Goal: Information Seeking & Learning: Learn about a topic

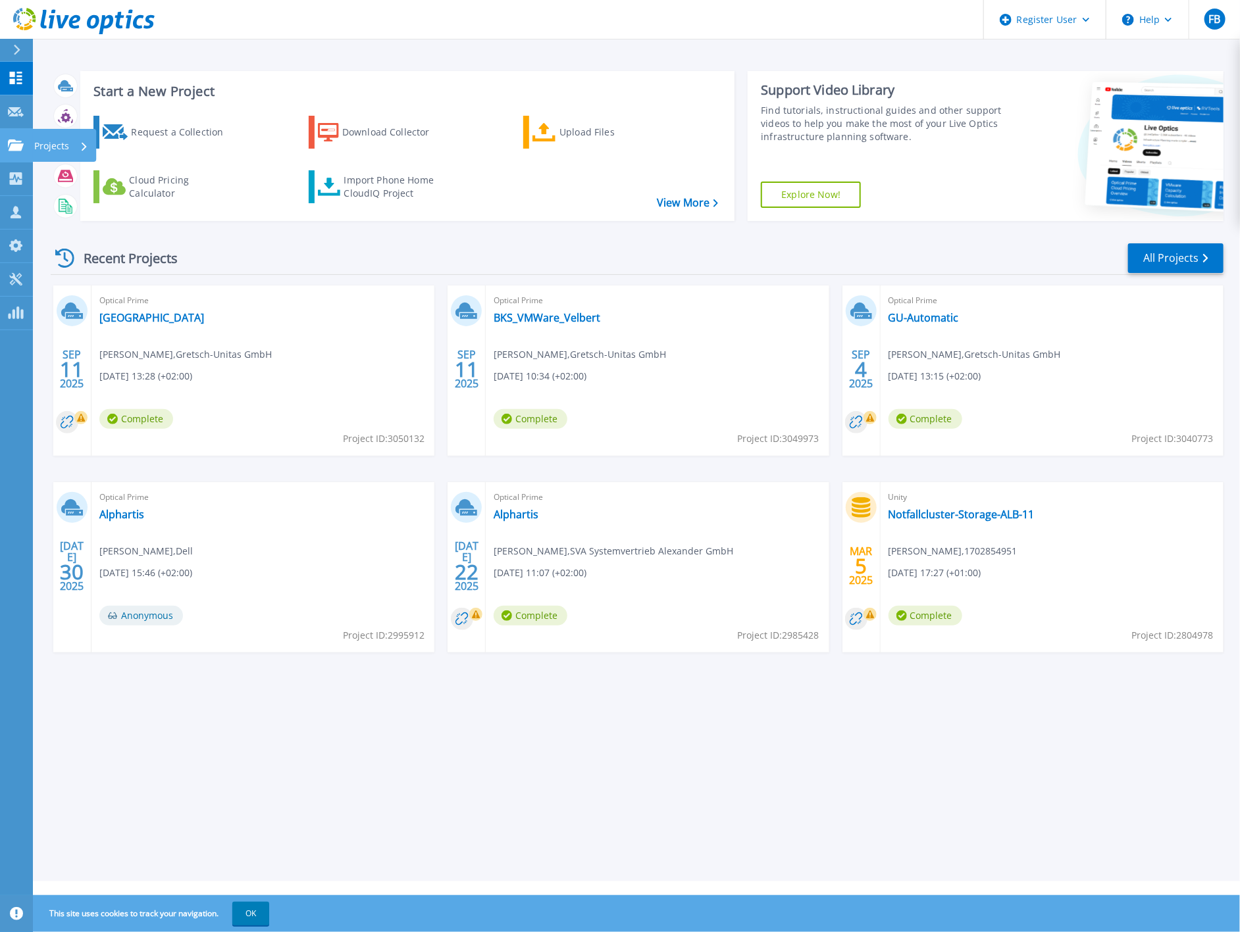
click at [15, 155] on link "Projects Projects" at bounding box center [16, 146] width 33 height 34
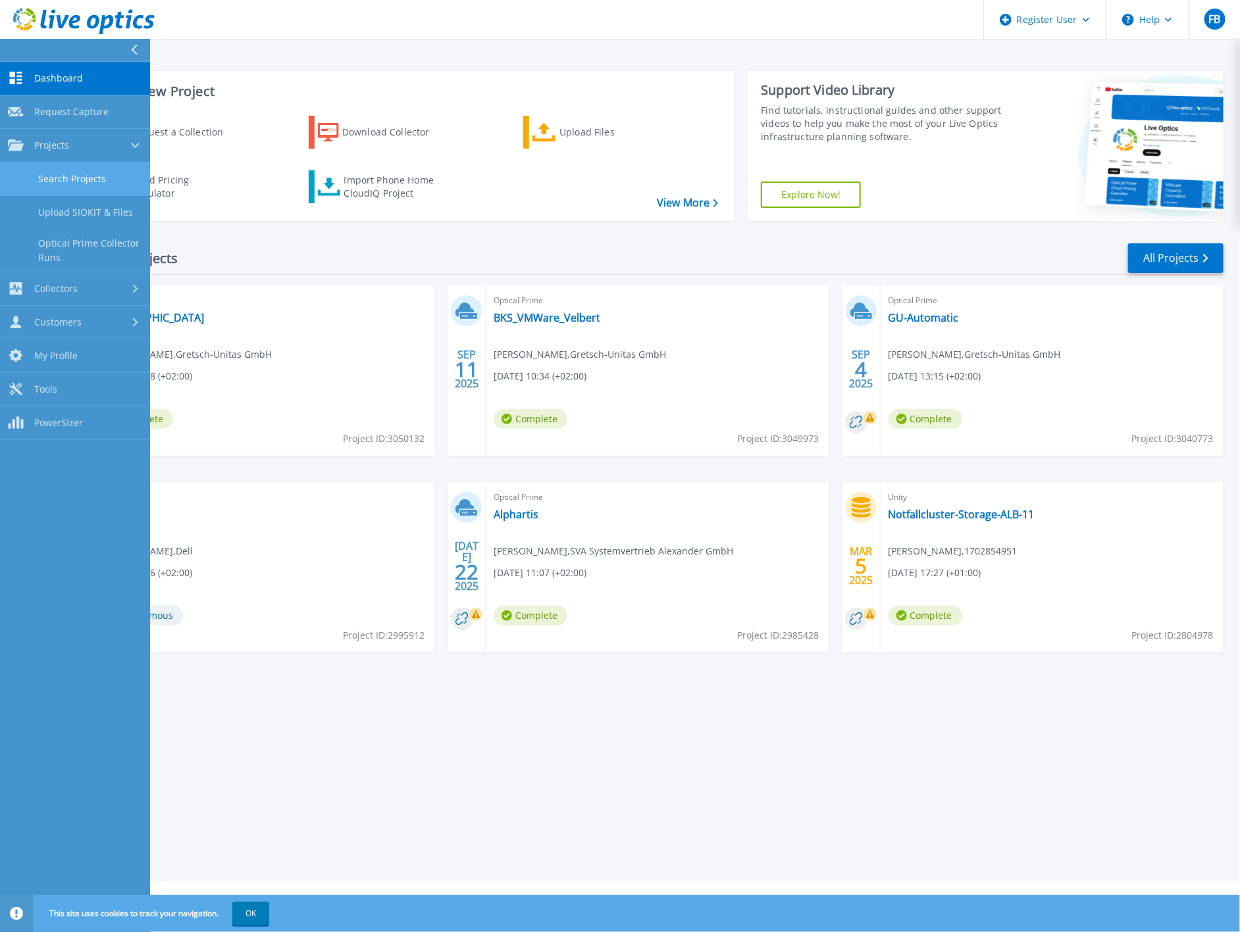
click at [67, 180] on link "Search Projects" at bounding box center [75, 180] width 150 height 34
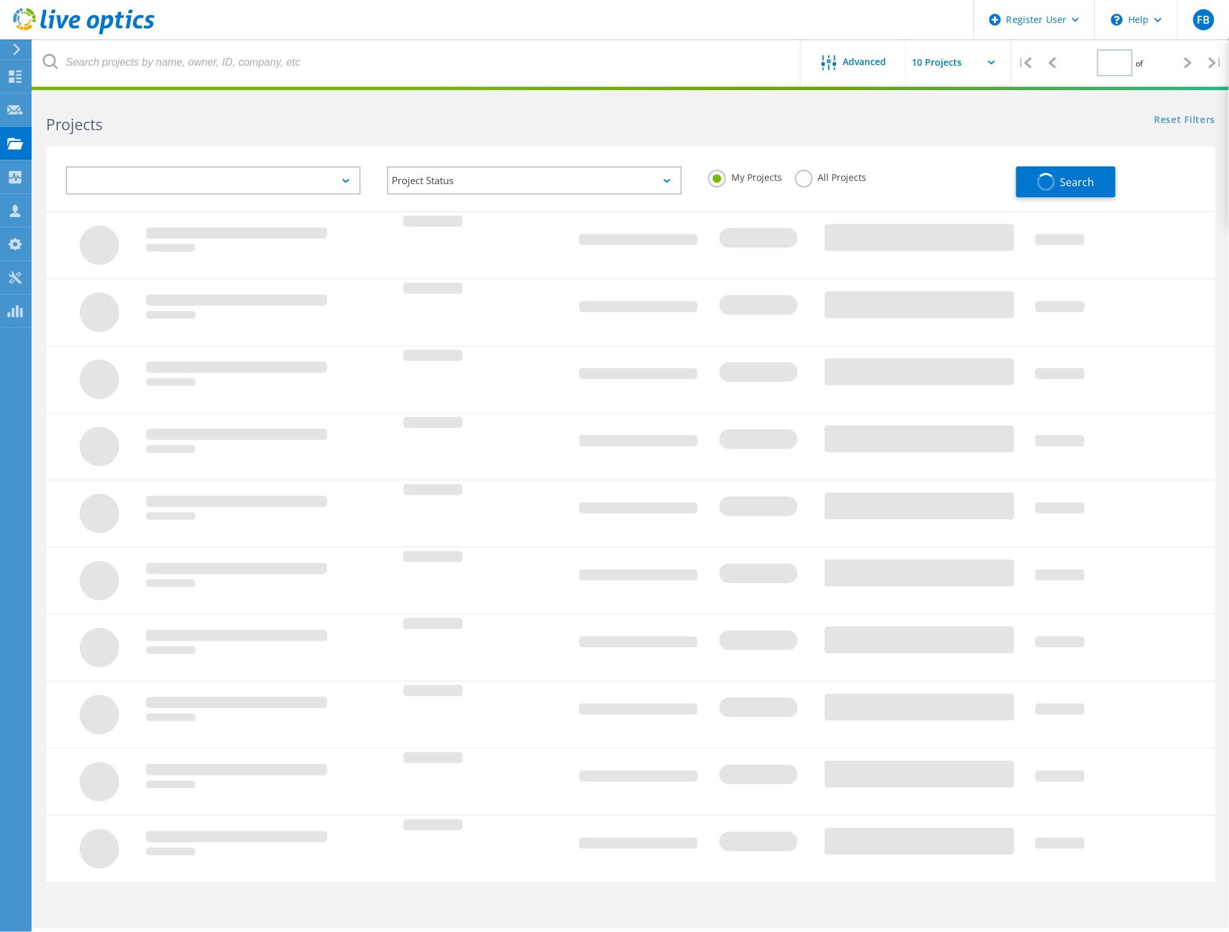
type input "1"
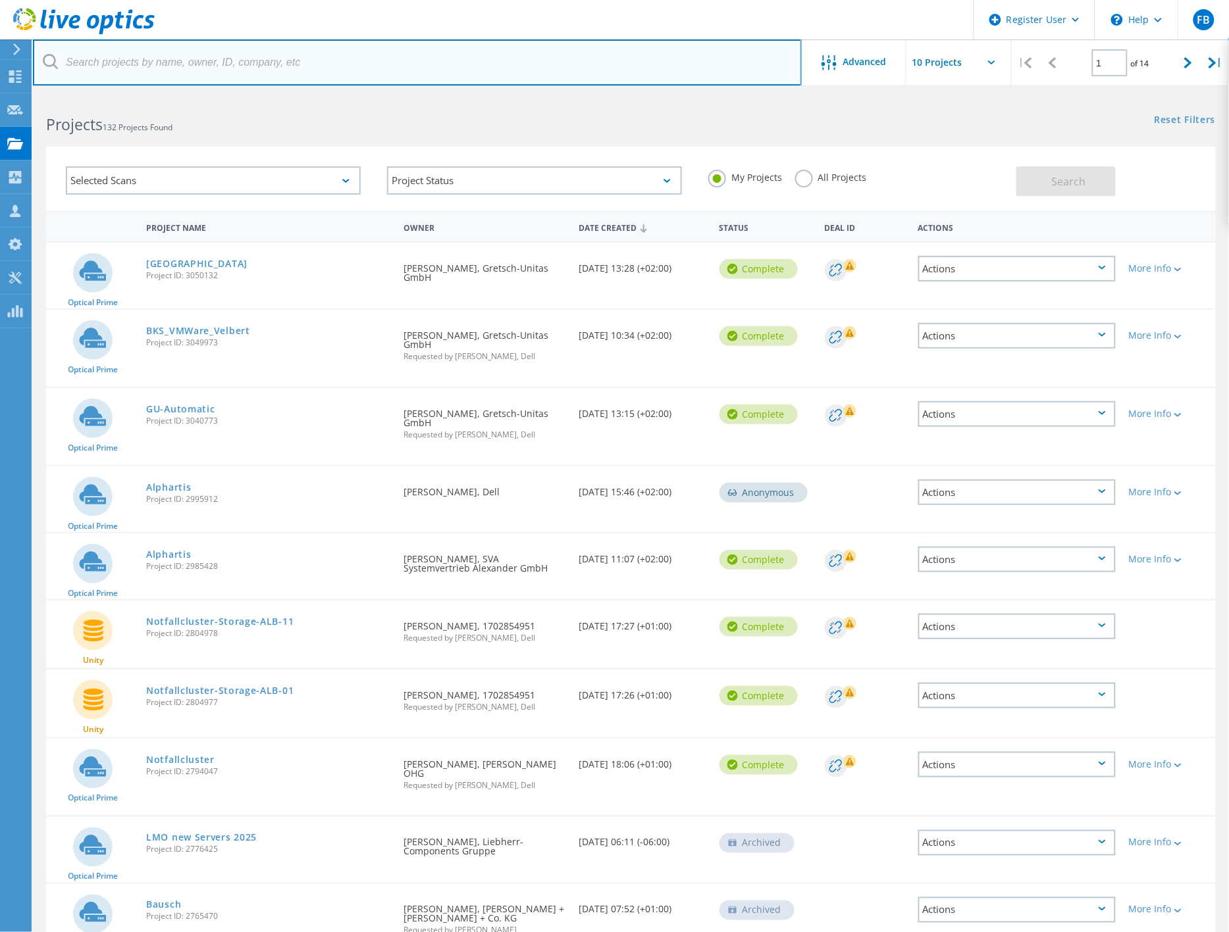
click at [193, 73] on input "text" at bounding box center [417, 62] width 769 height 46
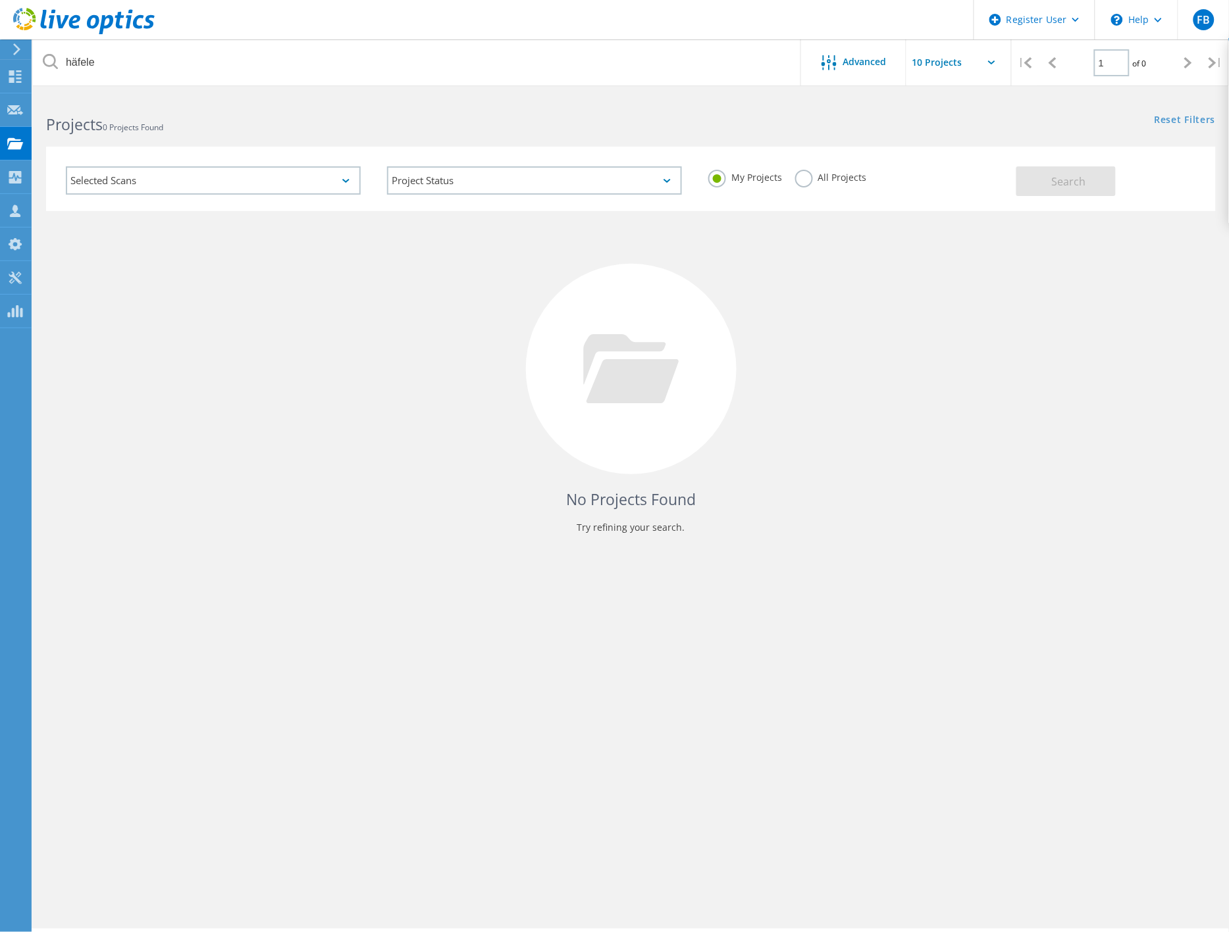
click at [808, 175] on label "All Projects" at bounding box center [831, 176] width 72 height 13
click at [0, 0] on input "All Projects" at bounding box center [0, 0] width 0 height 0
click at [1077, 193] on button "Search" at bounding box center [1065, 181] width 99 height 30
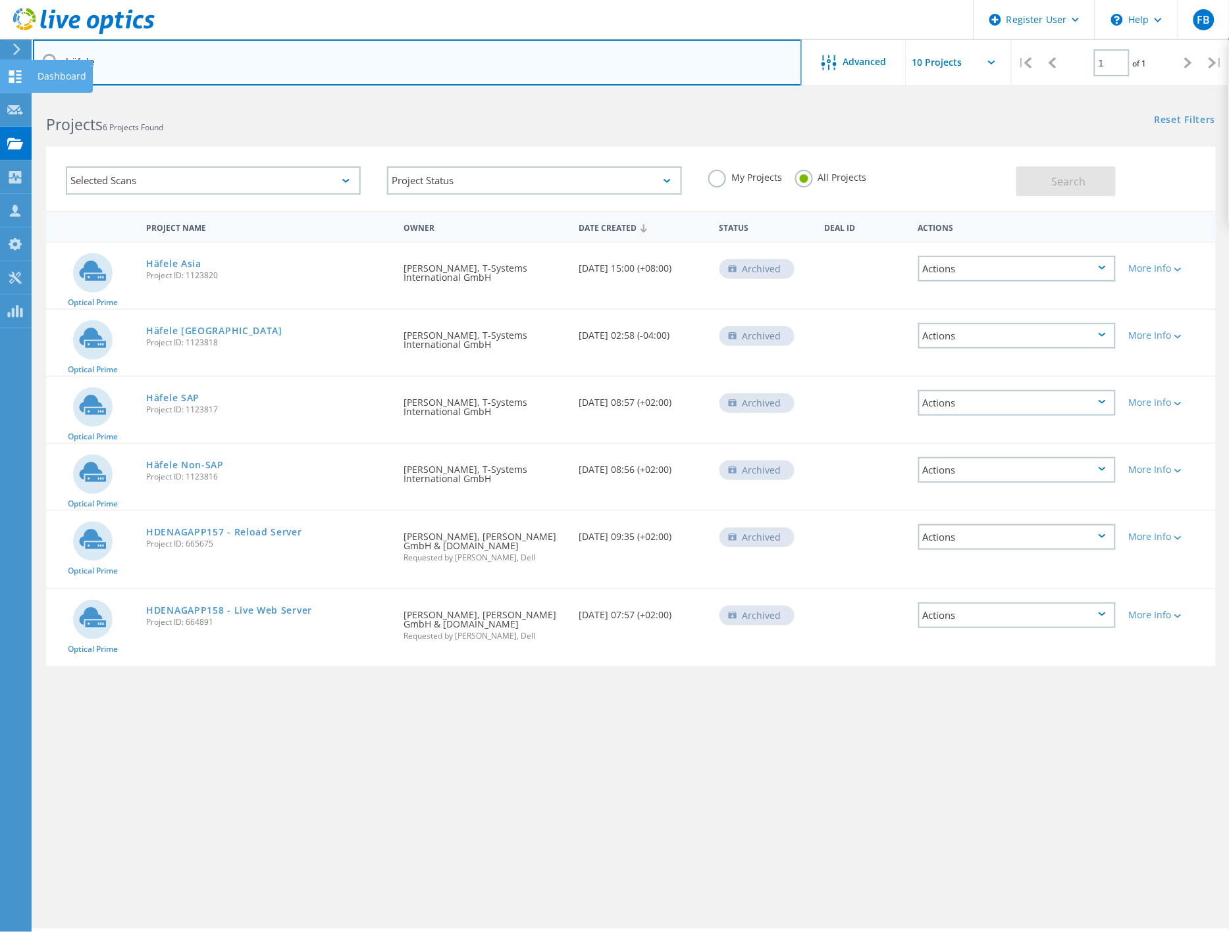
drag, startPoint x: 122, startPoint y: 63, endPoint x: 21, endPoint y: 68, distance: 101.5
click at [22, 95] on div "Register User \n Help Explore Helpful Articles Contact Support FB Dell User Fab…" at bounding box center [614, 531] width 1229 height 873
type input "h"
type input "haefele"
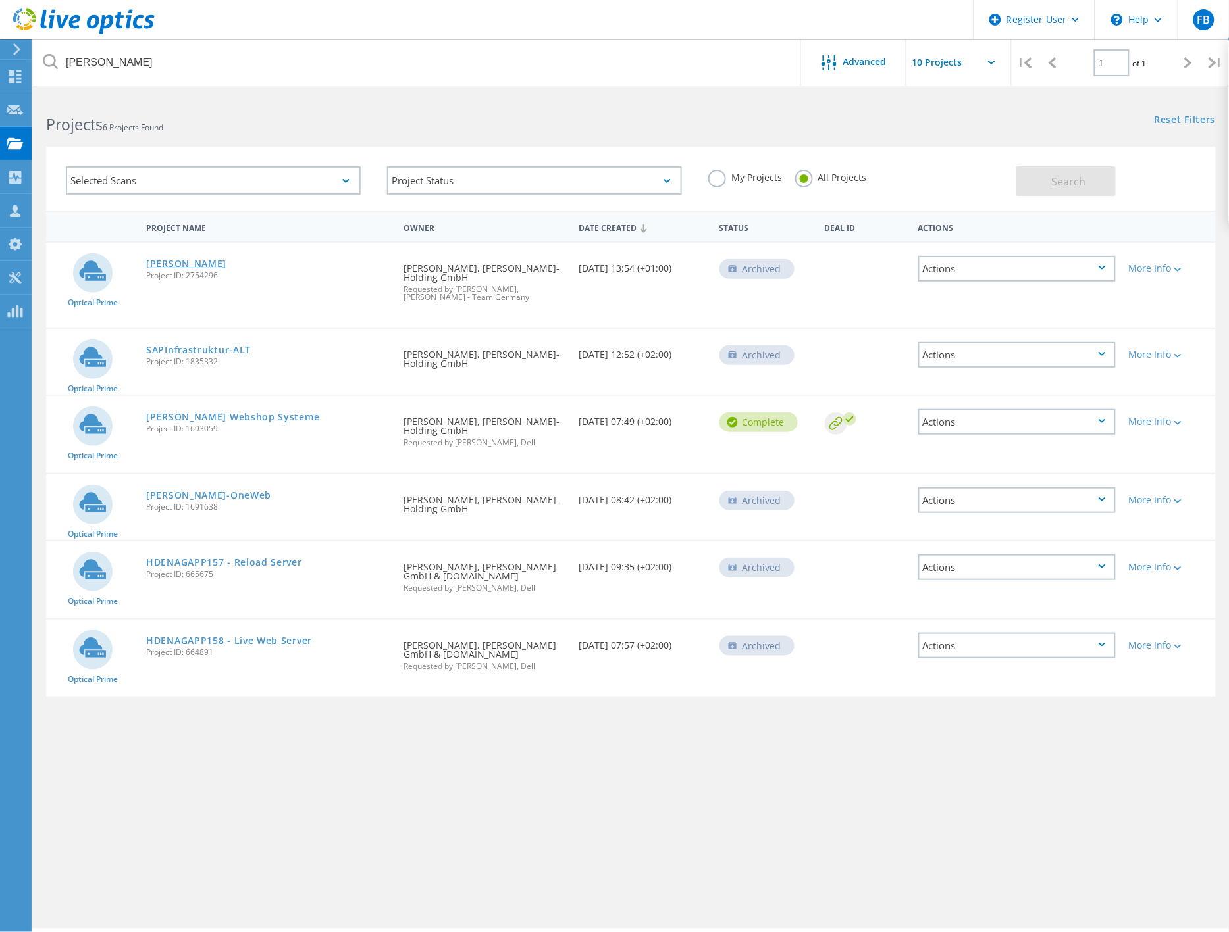
click at [163, 259] on link "[PERSON_NAME]" at bounding box center [186, 263] width 80 height 9
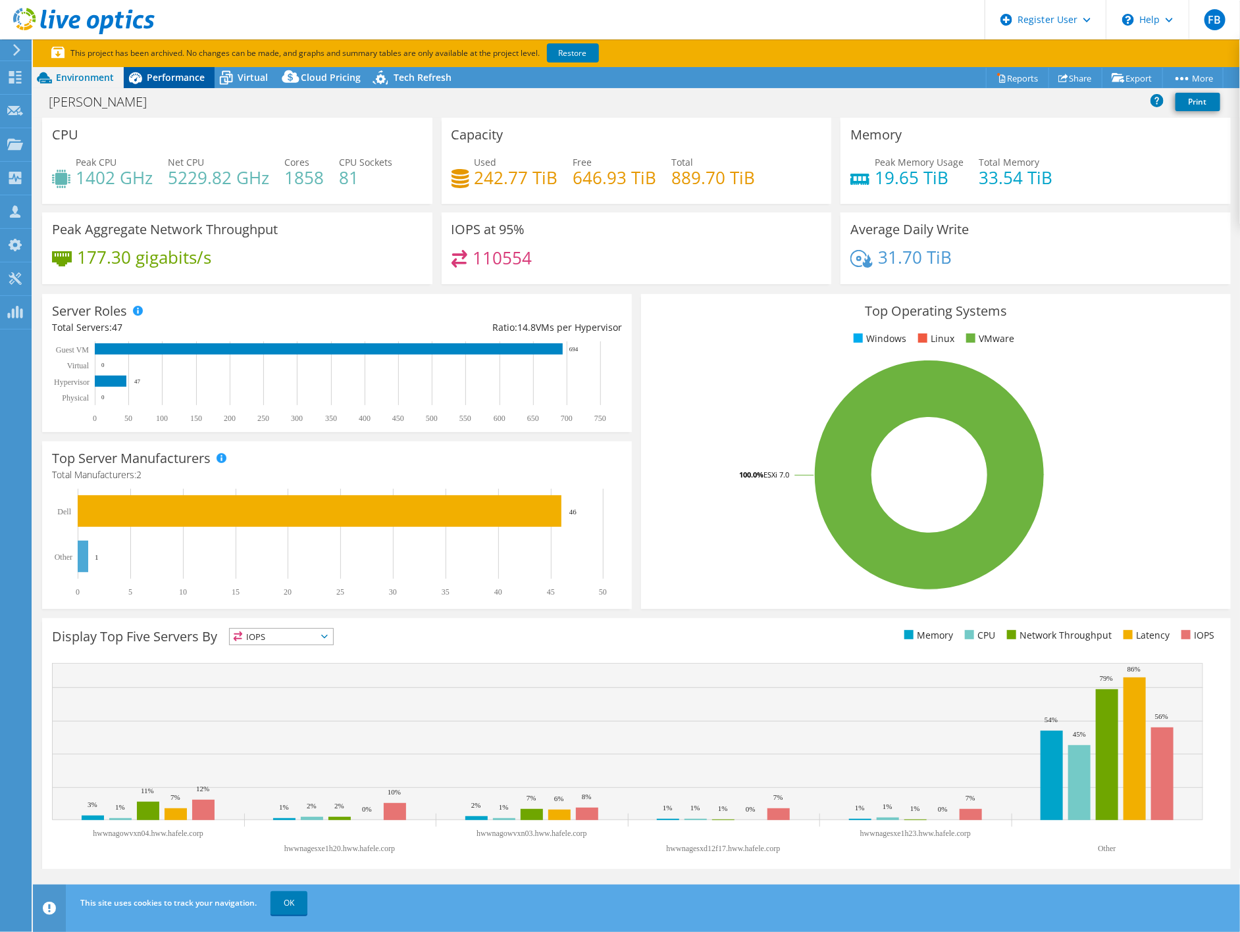
click at [157, 78] on span "Performance" at bounding box center [176, 77] width 58 height 13
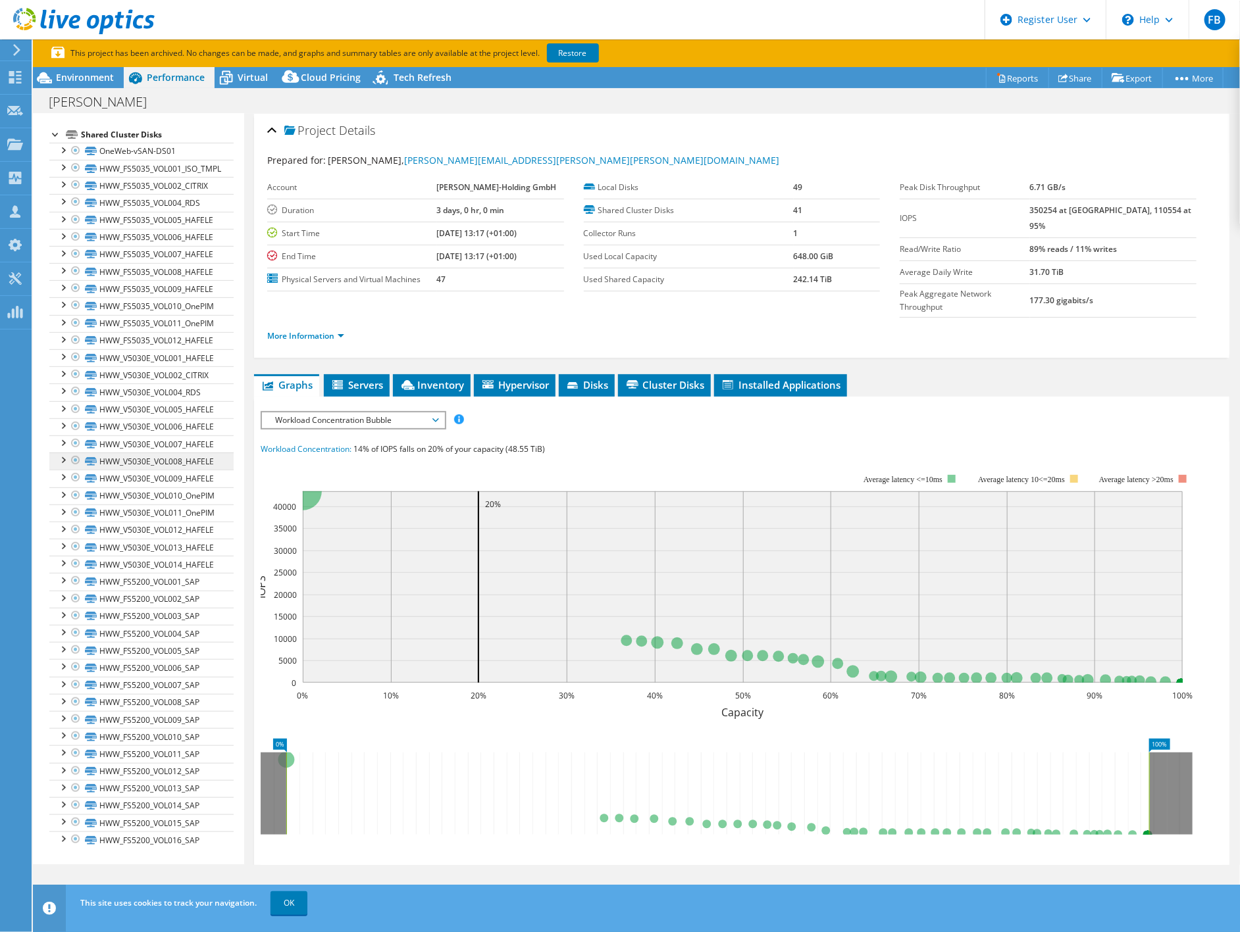
scroll to position [282, 0]
drag, startPoint x: 1050, startPoint y: 206, endPoint x: 1067, endPoint y: 209, distance: 16.8
click at [1067, 209] on tr "IOPS 350254 at [GEOGRAPHIC_DATA], 110554 at 95%" at bounding box center [1048, 218] width 297 height 39
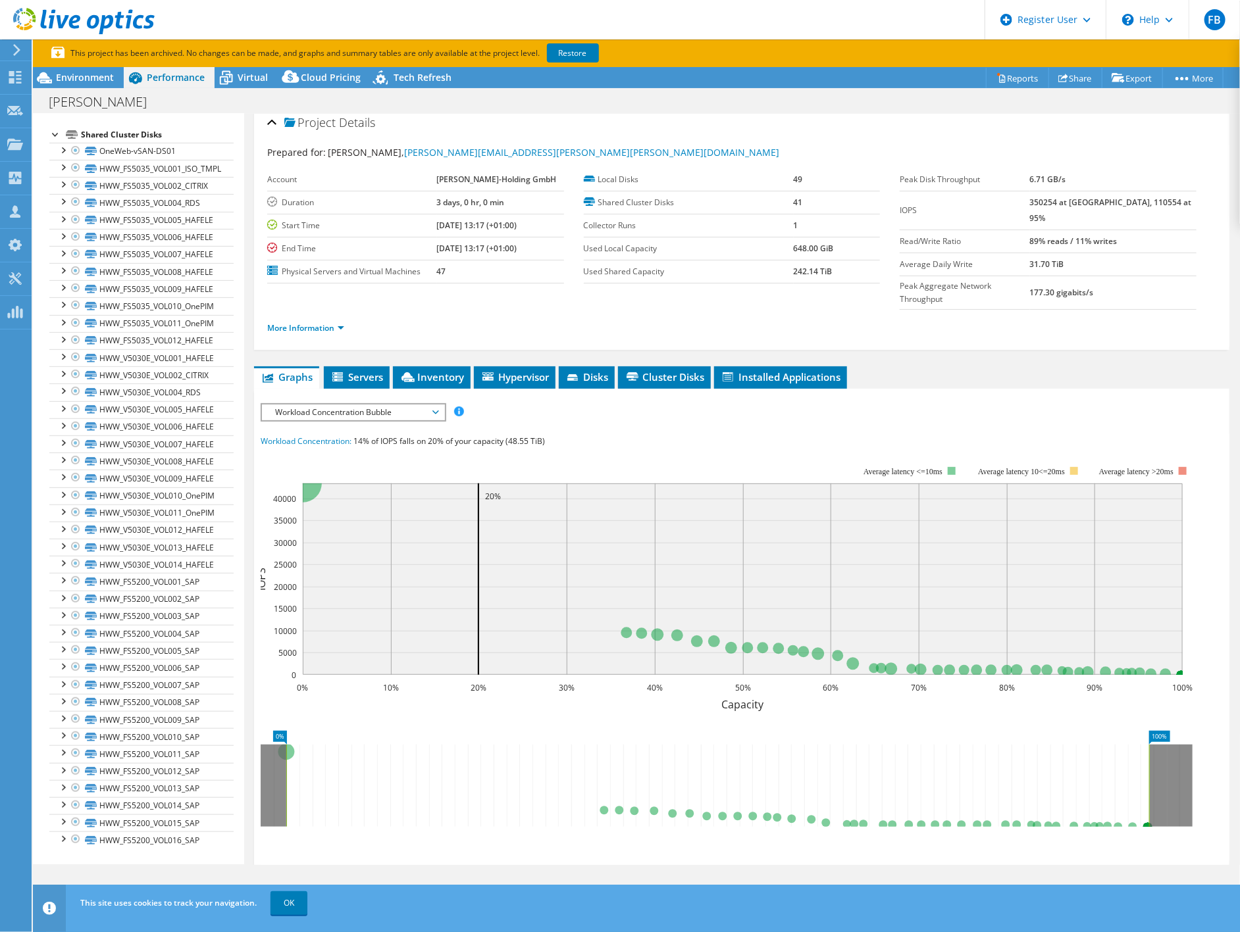
scroll to position [0, 0]
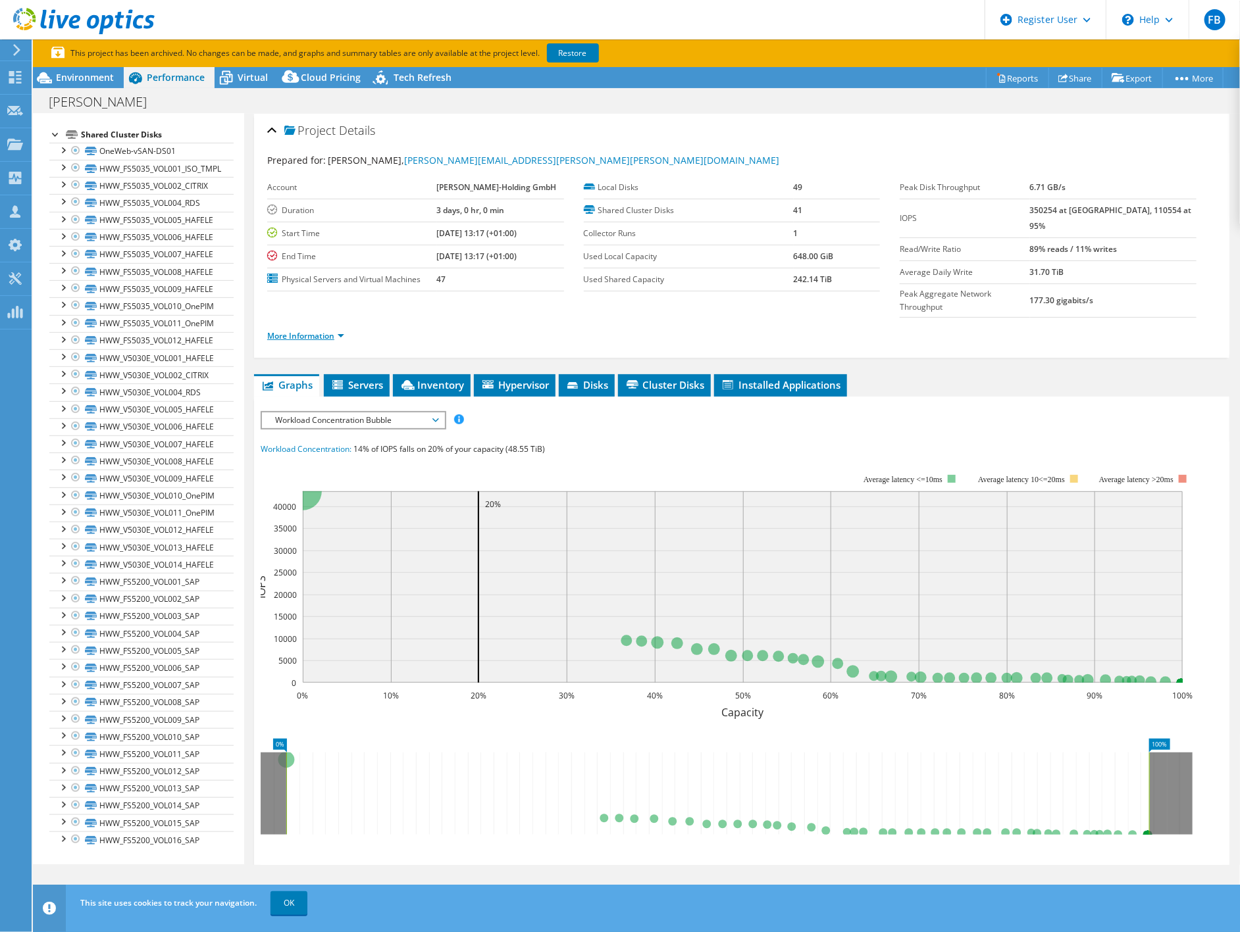
click at [313, 330] on link "More Information" at bounding box center [305, 335] width 77 height 11
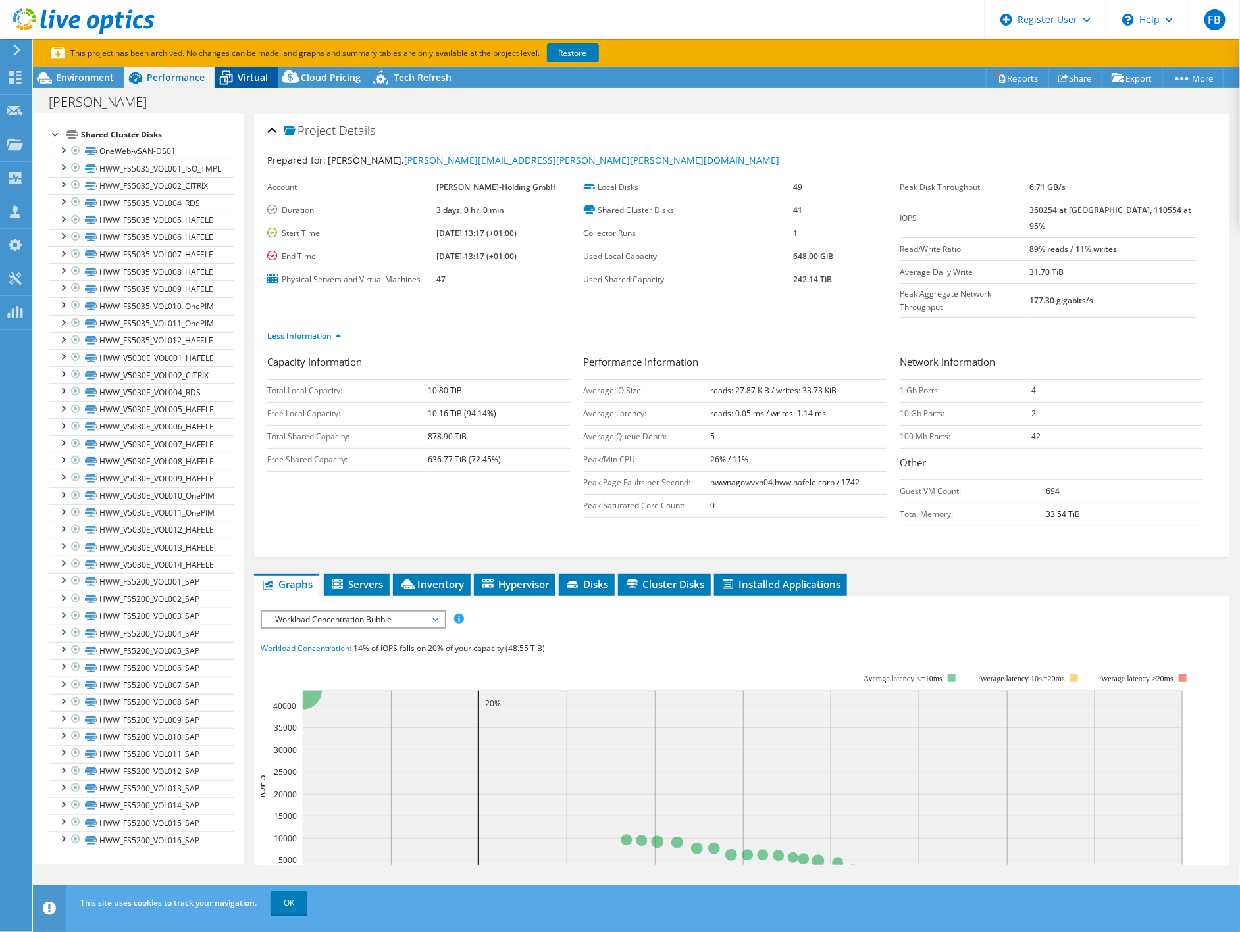
click at [266, 76] on span "Virtual" at bounding box center [253, 77] width 30 height 13
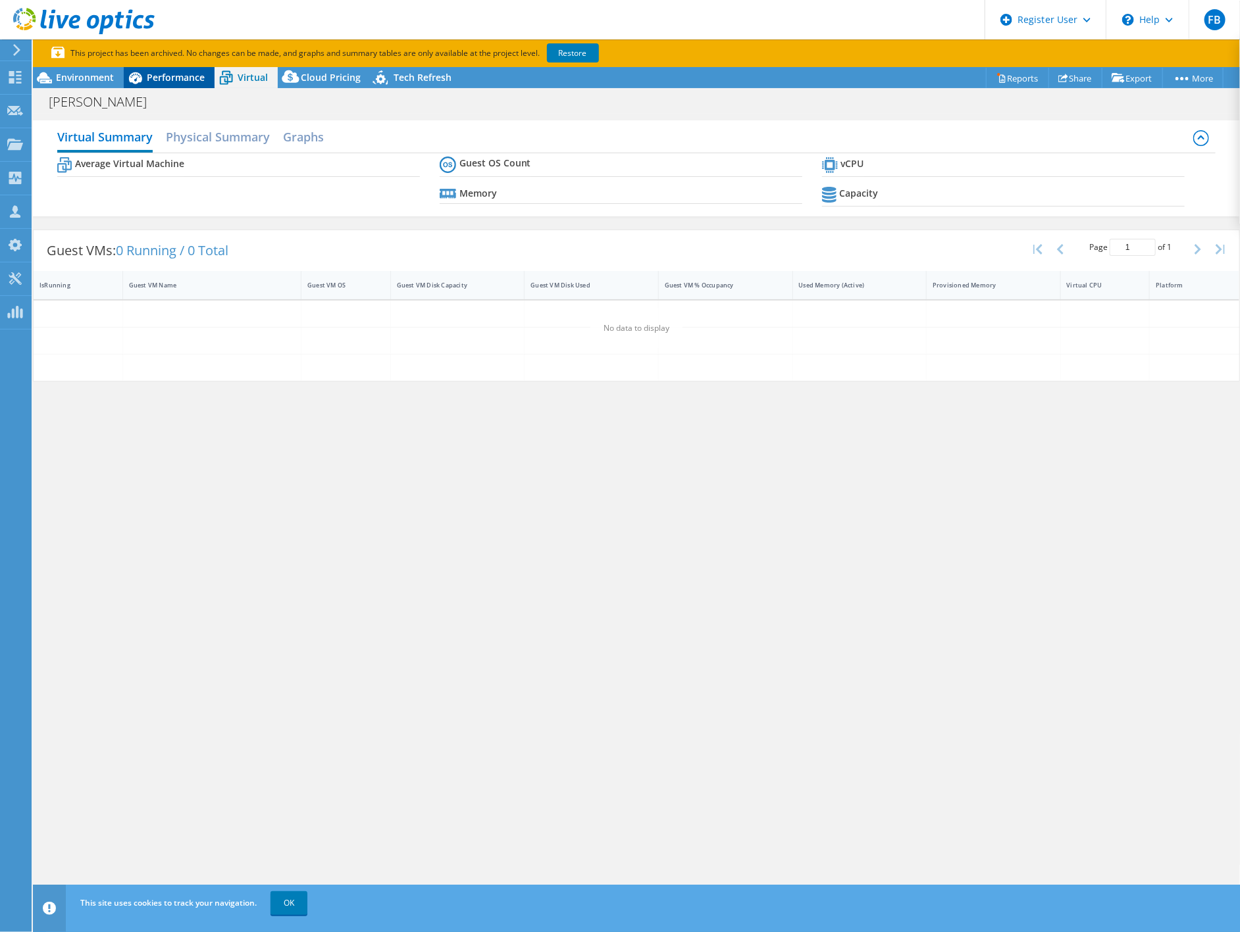
click at [180, 82] on span "Performance" at bounding box center [176, 77] width 58 height 13
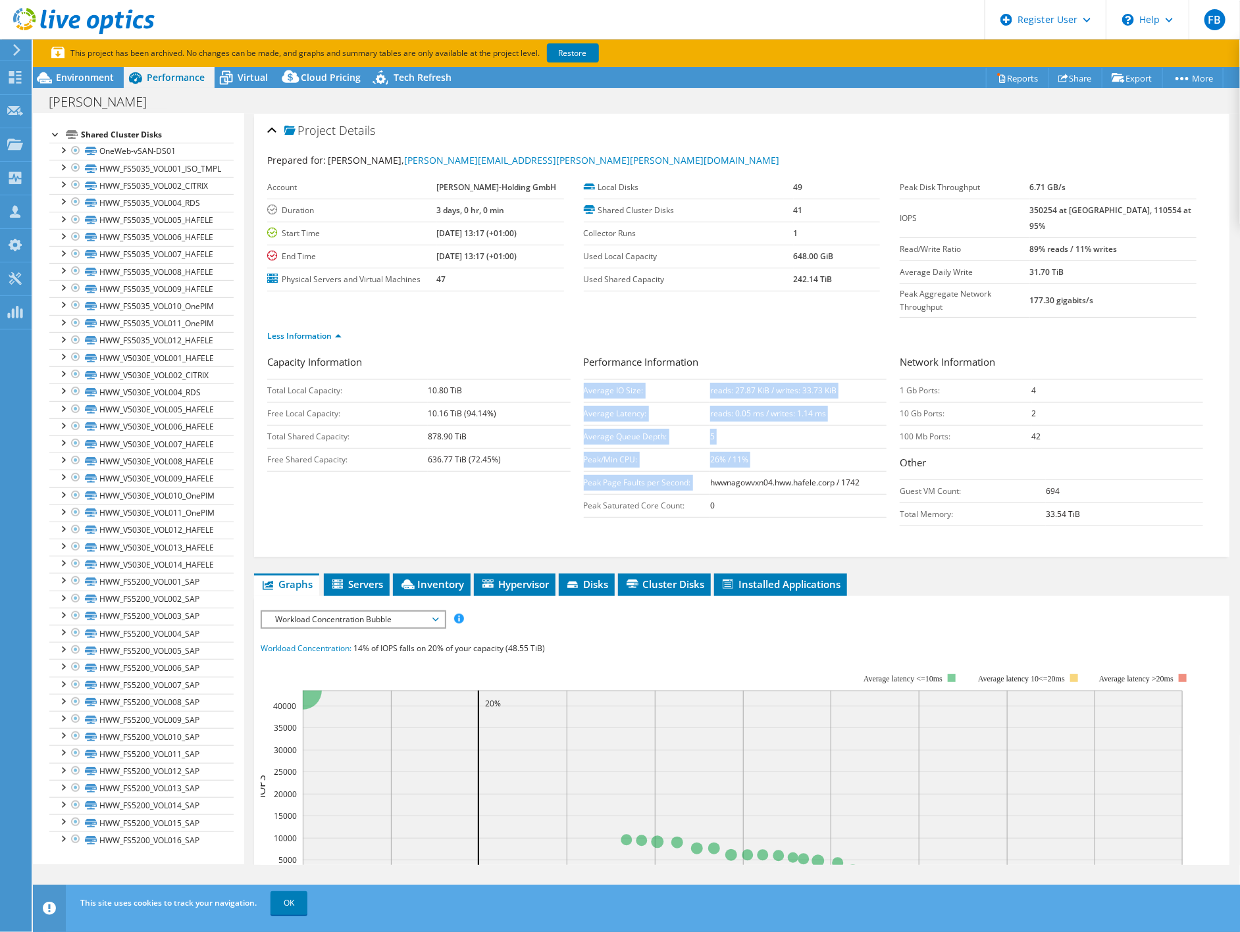
drag, startPoint x: 705, startPoint y: 457, endPoint x: 884, endPoint y: 457, distance: 179.6
click at [884, 457] on div "Performance Information Average IO Size: reads: 27.87 KiB / writes: 33.73 KiB A…" at bounding box center [742, 436] width 317 height 163
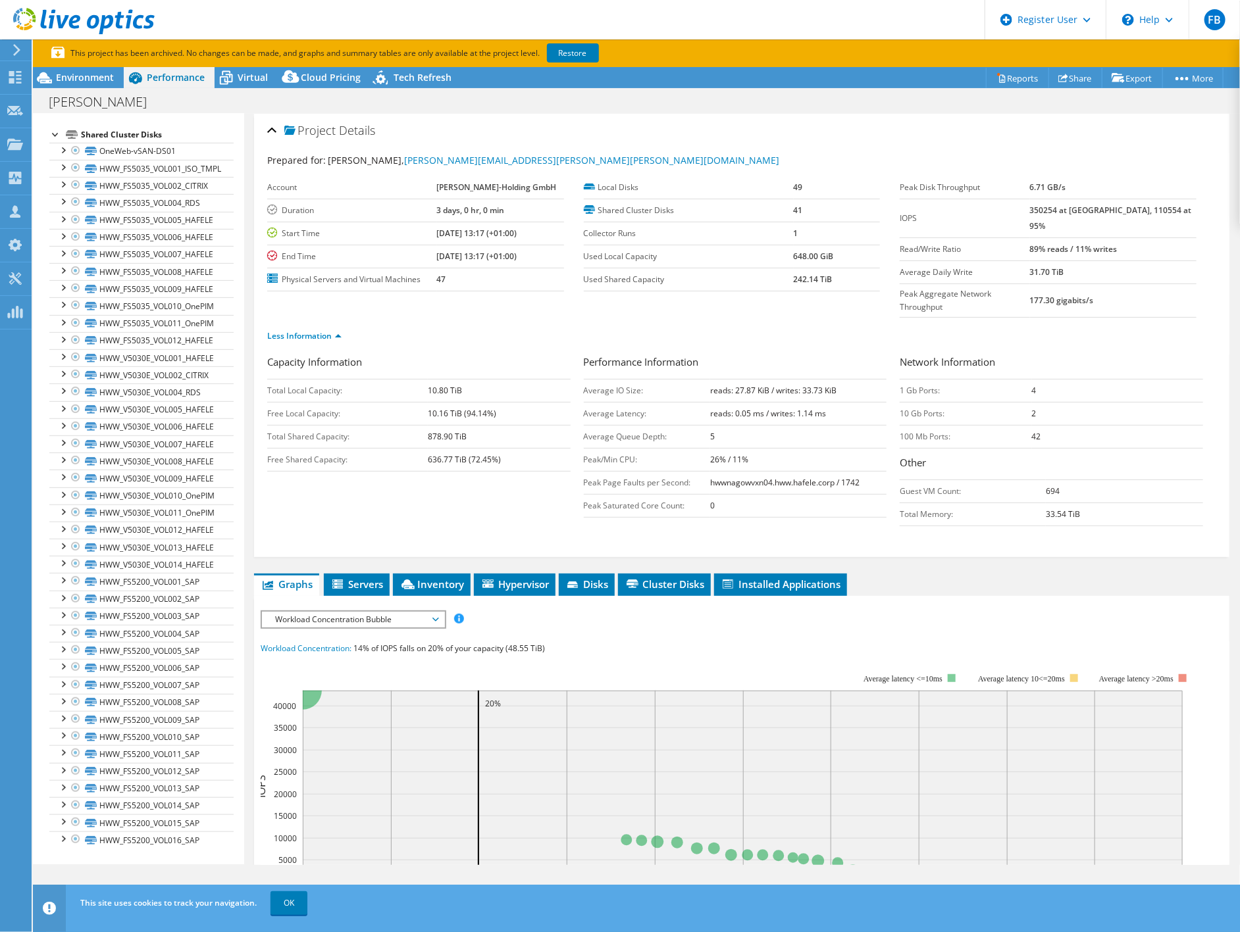
click at [432, 477] on div "Capacity Information Total Local Capacity: 10.80 TiB Free Local Capacity: 10.16…" at bounding box center [741, 444] width 949 height 178
drag, startPoint x: 716, startPoint y: 456, endPoint x: 855, endPoint y: 457, distance: 139.5
click at [855, 471] on tr "Peak Page Faults per Second: hwwnagowvxn04.hww.hafele.corp / 1742" at bounding box center [735, 482] width 303 height 23
drag, startPoint x: 853, startPoint y: 456, endPoint x: 508, endPoint y: 472, distance: 345.2
click at [508, 472] on div "Capacity Information Total Local Capacity: 10.80 TiB Free Local Capacity: 10.16…" at bounding box center [741, 444] width 949 height 178
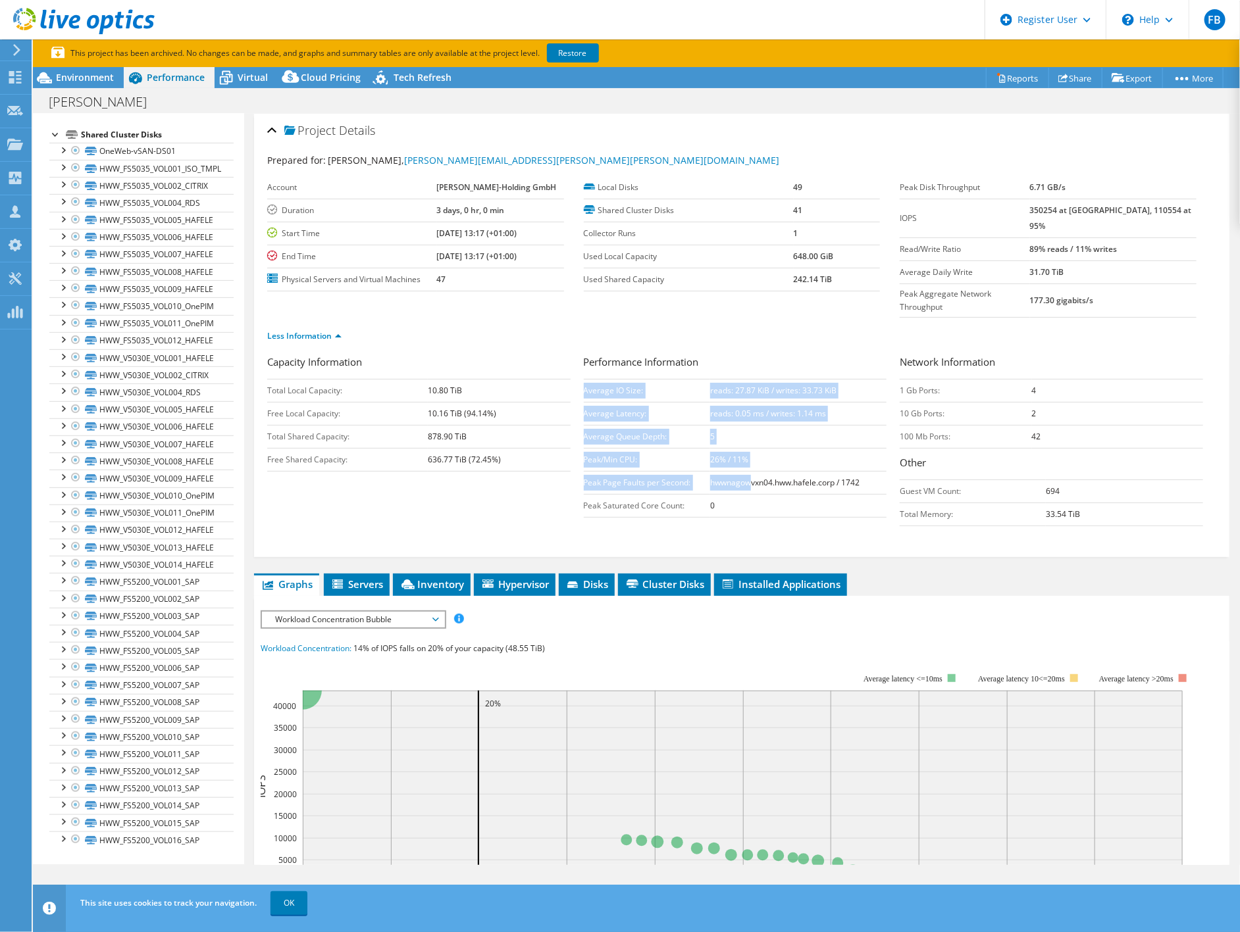
drag, startPoint x: 578, startPoint y: 453, endPoint x: 746, endPoint y: 459, distance: 167.9
click at [746, 459] on div "Capacity Information Total Local Capacity: 10.80 TiB Free Local Capacity: 10.16…" at bounding box center [741, 444] width 949 height 178
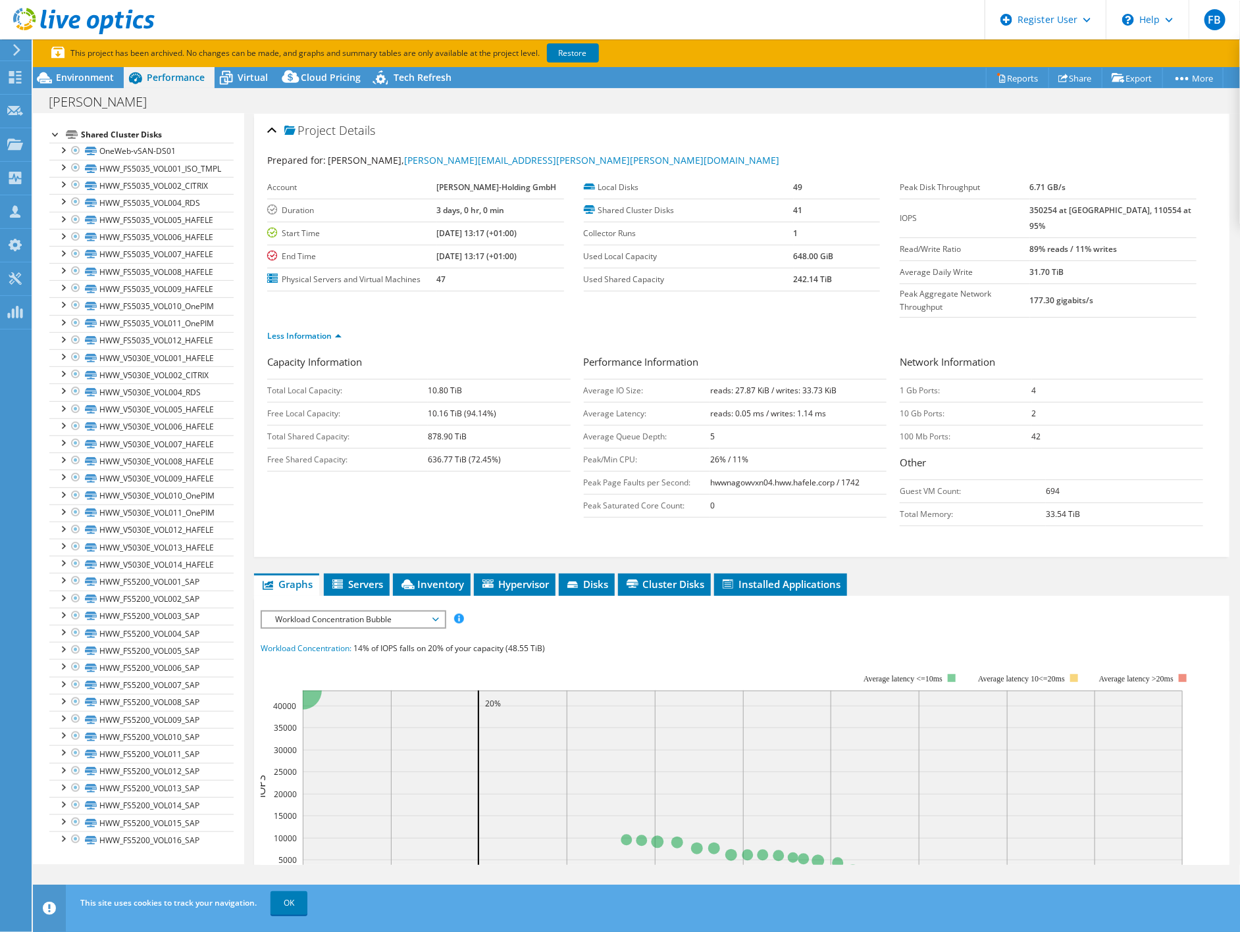
drag, startPoint x: 746, startPoint y: 459, endPoint x: 496, endPoint y: 467, distance: 250.2
click at [496, 467] on div "Capacity Information Total Local Capacity: 10.80 TiB Free Local Capacity: 10.16…" at bounding box center [741, 444] width 949 height 178
click at [247, 74] on span "Virtual" at bounding box center [253, 77] width 30 height 13
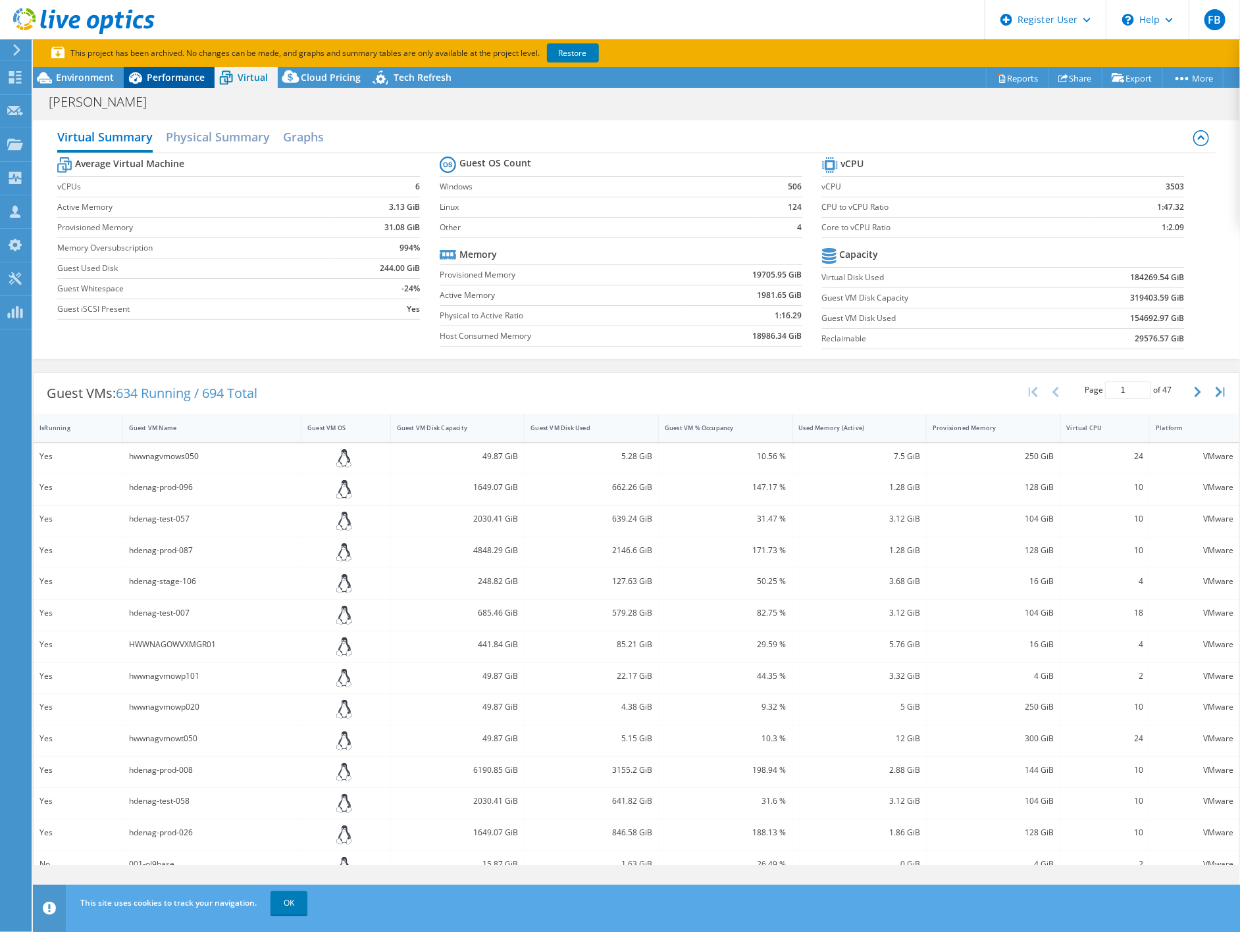
click at [181, 79] on span "Performance" at bounding box center [176, 77] width 58 height 13
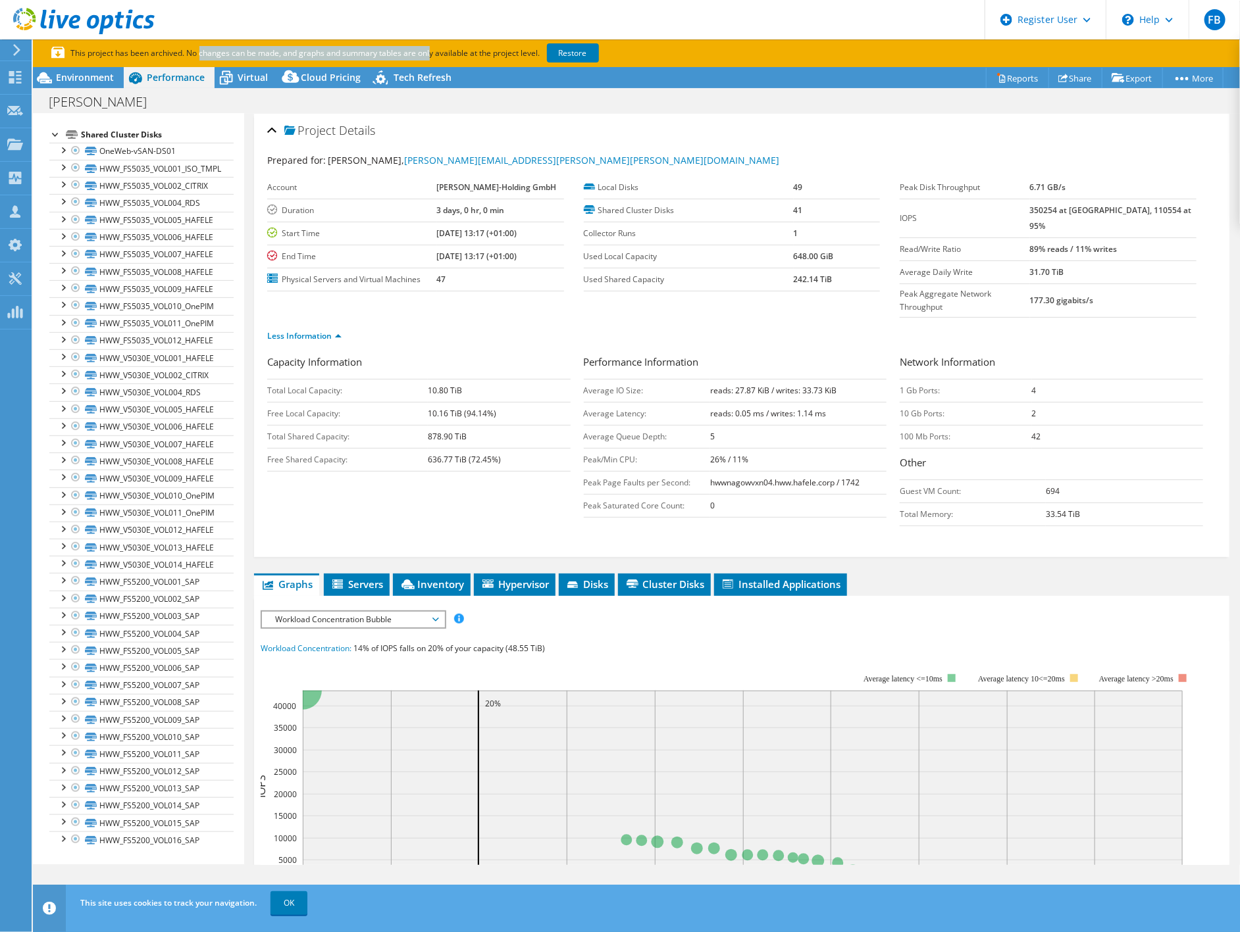
drag, startPoint x: 122, startPoint y: 53, endPoint x: 347, endPoint y: 56, distance: 225.1
click at [347, 56] on p "This project has been archived. No changes can be made, and graphs and summary …" at bounding box center [373, 53] width 645 height 14
click at [501, 507] on form "Capacity Information Total Local Capacity: 10.80 TiB Free Local Capacity: 10.16…" at bounding box center [741, 446] width 949 height 183
click at [582, 158] on div "Prepared for: [PERSON_NAME], [PERSON_NAME][EMAIL_ADDRESS][PERSON_NAME][PERSON_N…" at bounding box center [741, 160] width 949 height 15
click at [462, 287] on td "47" at bounding box center [500, 279] width 127 height 23
